Goal: Information Seeking & Learning: Learn about a topic

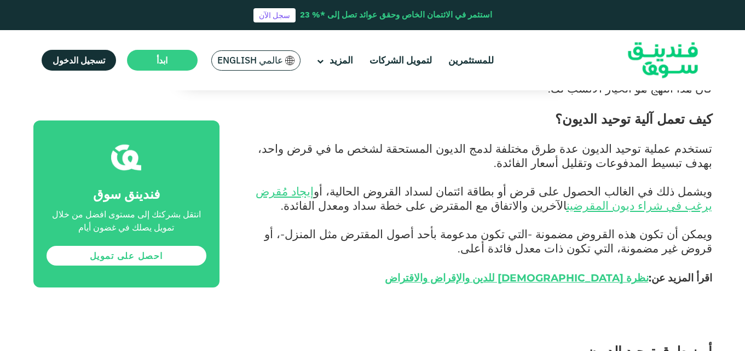
scroll to position [548, 0]
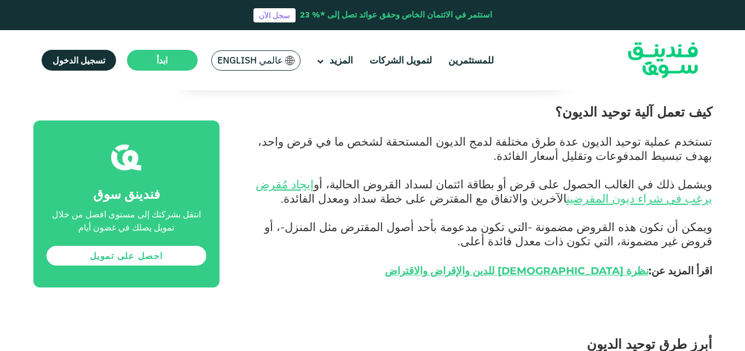
click at [644, 114] on span "كيف تعمل آلية توحيد الديون؟" at bounding box center [633, 112] width 157 height 16
copy div "كيف تعمل آلية توحيد الديون؟"
click at [539, 144] on span "تستخدم عملية توحيد الديون عدة طرق مختلفة لدمج الديون المستحقة لشخص ما في قرض وا…" at bounding box center [485, 148] width 454 height 28
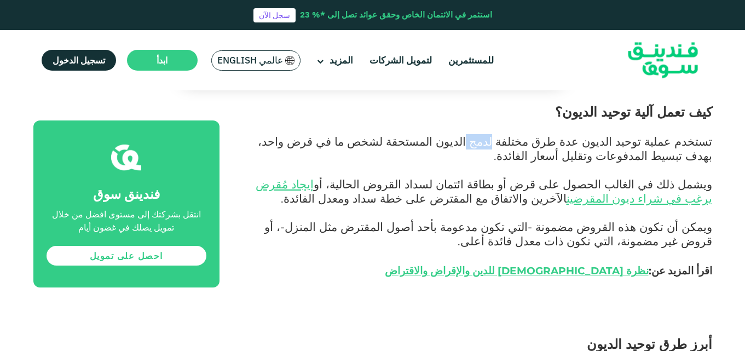
click at [539, 144] on span "تستخدم عملية توحيد الديون عدة طرق مختلفة لدمج الديون المستحقة لشخص ما في قرض وا…" at bounding box center [485, 148] width 454 height 28
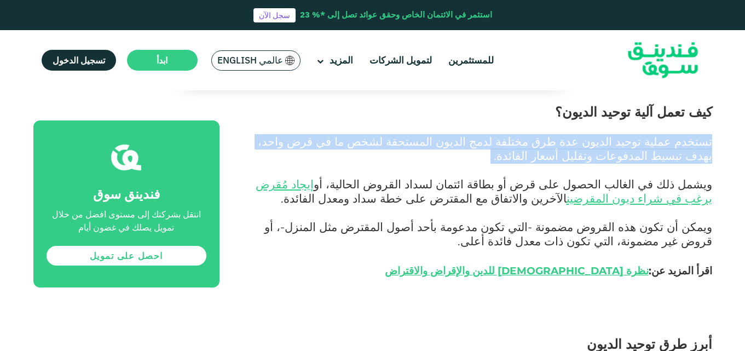
click at [539, 144] on span "تستخدم عملية توحيد الديون عدة طرق مختلفة لدمج الديون المستحقة لشخص ما في قرض وا…" at bounding box center [485, 148] width 454 height 28
copy span "تستخدم عملية توحيد الديون عدة طرق مختلفة لدمج الديون المستحقة لشخص ما في قرض وا…"
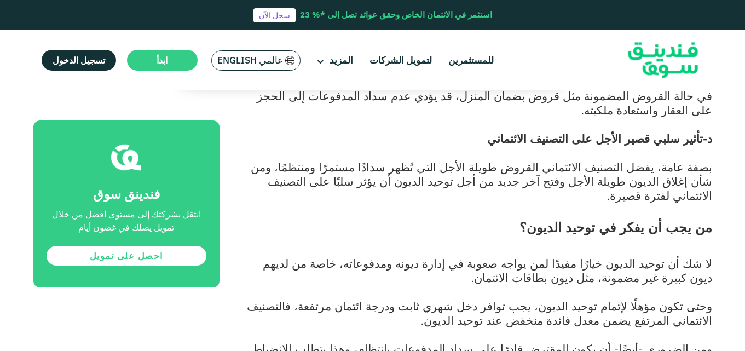
scroll to position [1825, 0]
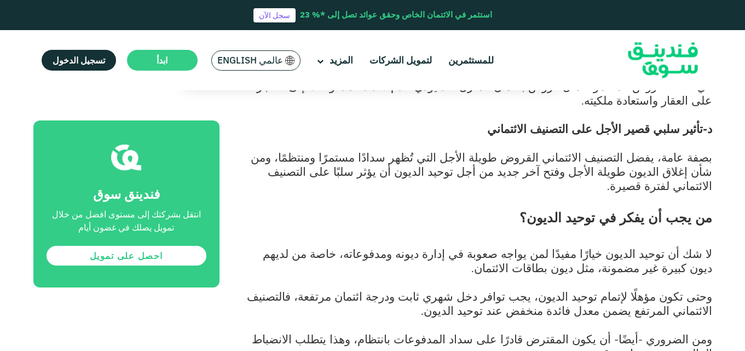
click at [630, 210] on span "من يجب أن يفكر في توحيد الديون؟" at bounding box center [616, 218] width 193 height 16
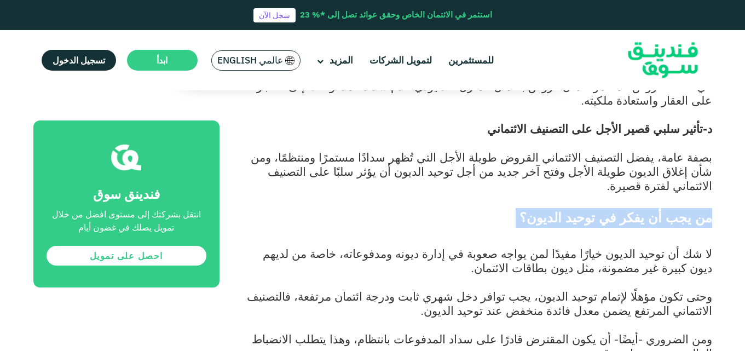
click at [630, 210] on span "من يجب أن يفكر في توحيد الديون؟" at bounding box center [616, 218] width 193 height 16
copy span "من يجب أن يفكر في توحيد الديون؟"
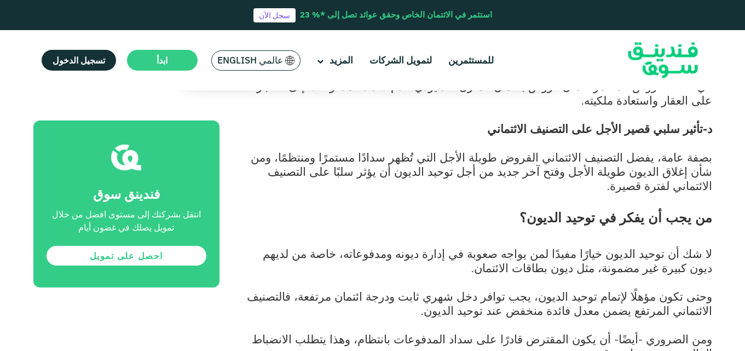
click at [607, 289] on span "وحتى تكون مؤهلًا لإتمام توحيد الديون، يجب توافر دخل شهري ثابت ودرجة ائتمان مرتف…" at bounding box center [479, 303] width 465 height 28
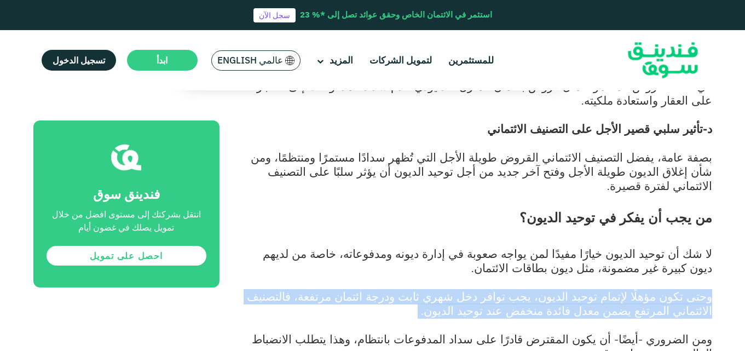
click at [607, 289] on span "وحتى تكون مؤهلًا لإتمام توحيد الديون، يجب توافر دخل شهري ثابت ودرجة ائتمان مرتف…" at bounding box center [479, 303] width 465 height 28
copy span "وحتى تكون مؤهلًا لإتمام توحيد الديون، يجب توافر دخل شهري ثابت ودرجة ائتمان مرتف…"
